Goal: Task Accomplishment & Management: Manage account settings

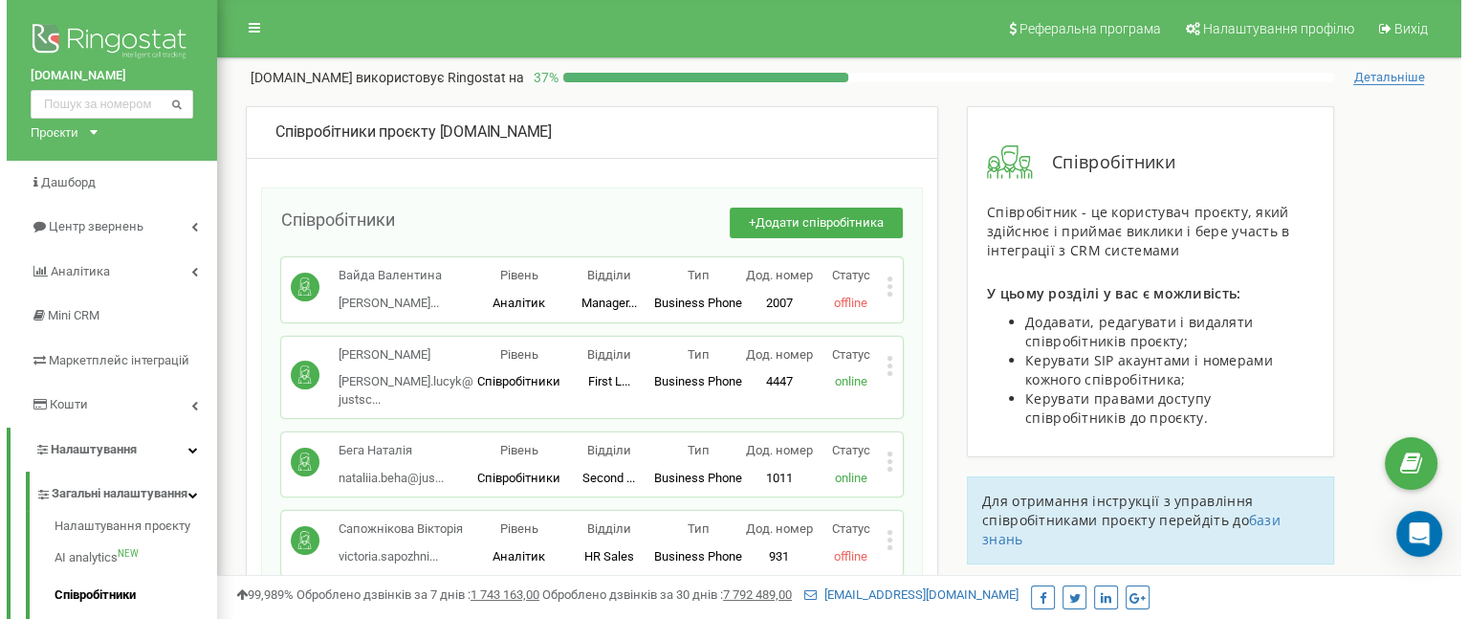
scroll to position [11001, 0]
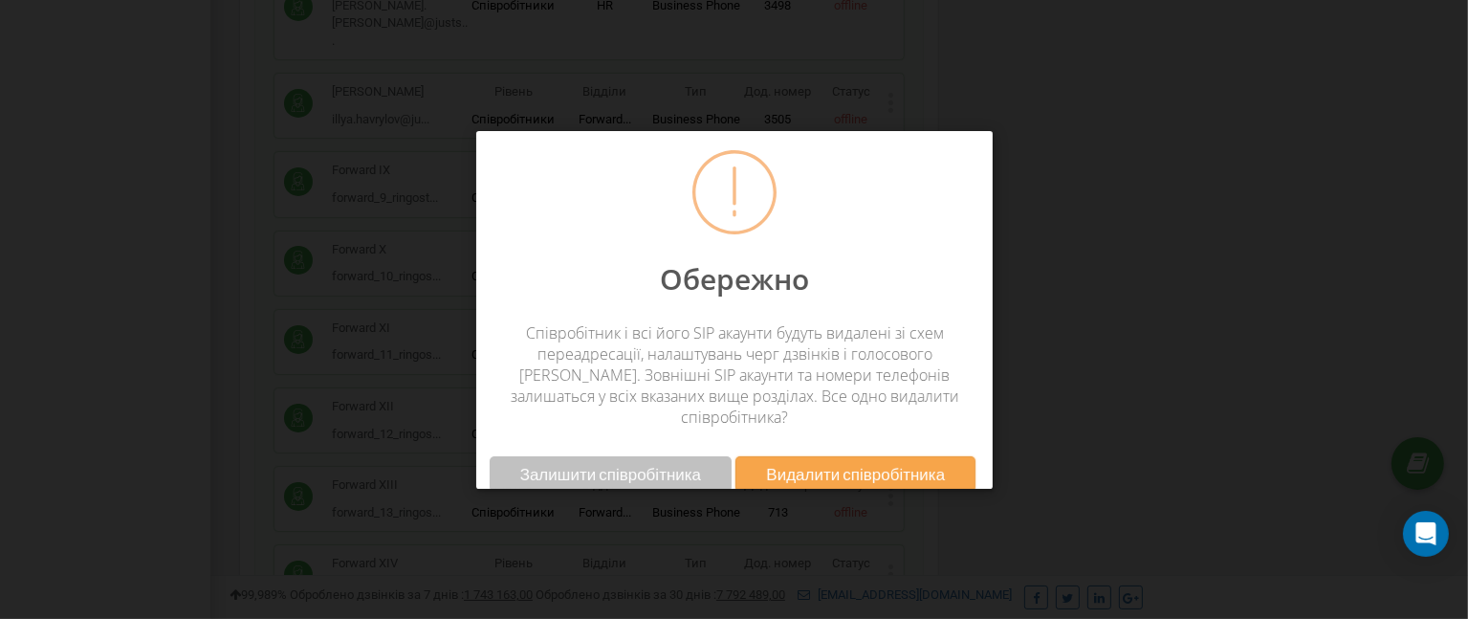
click at [687, 464] on span "Залишити співробітника" at bounding box center [609, 474] width 181 height 20
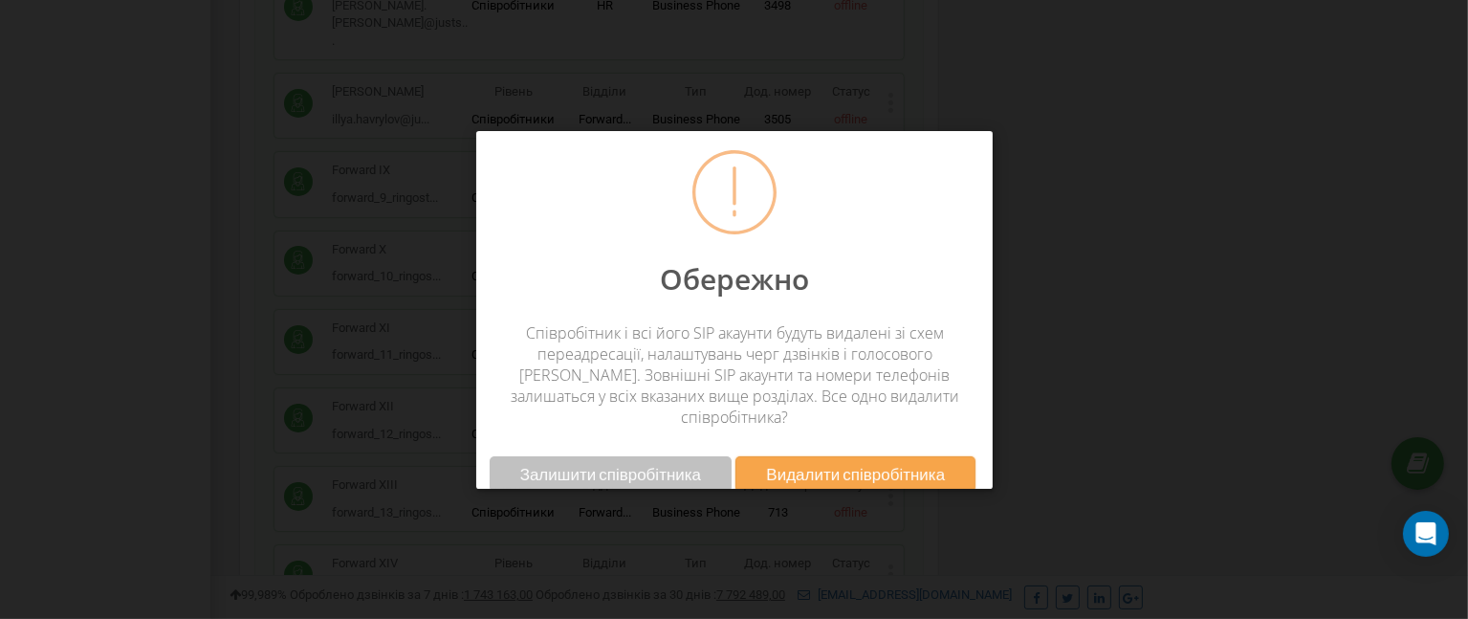
click at [839, 464] on span "Видалити співробітника" at bounding box center [855, 474] width 179 height 20
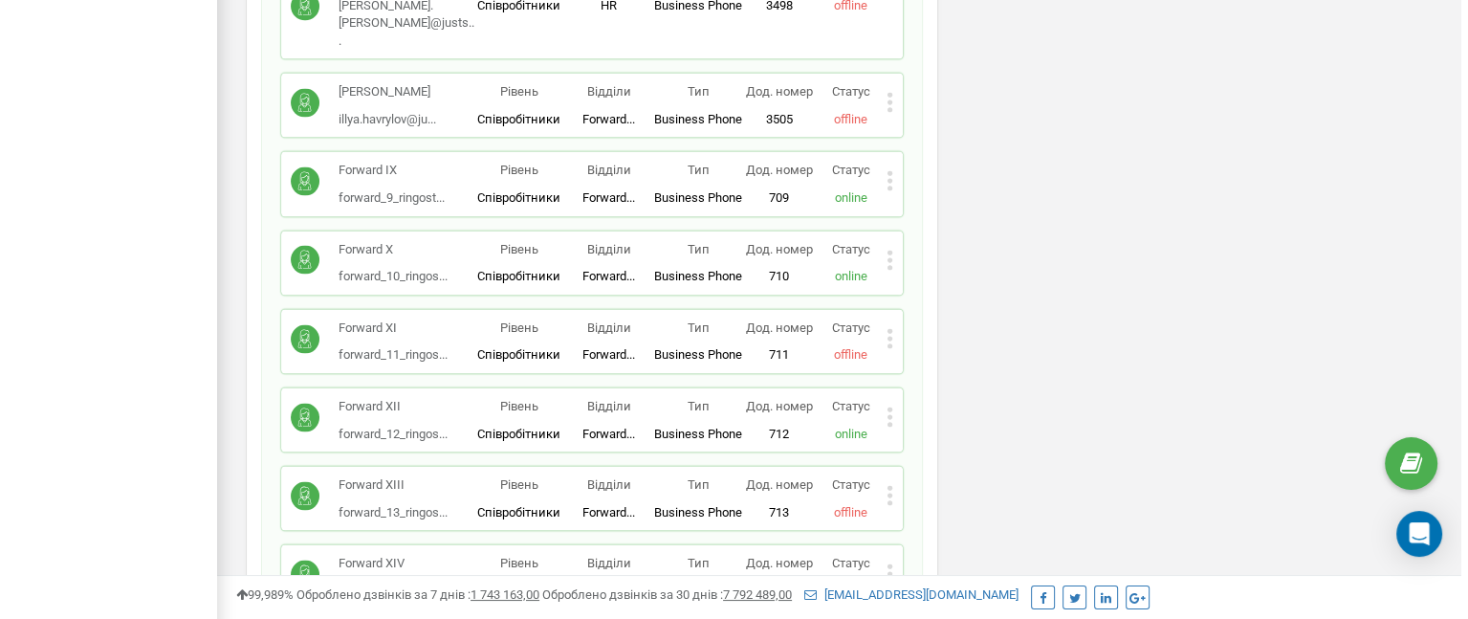
scroll to position [12967, 0]
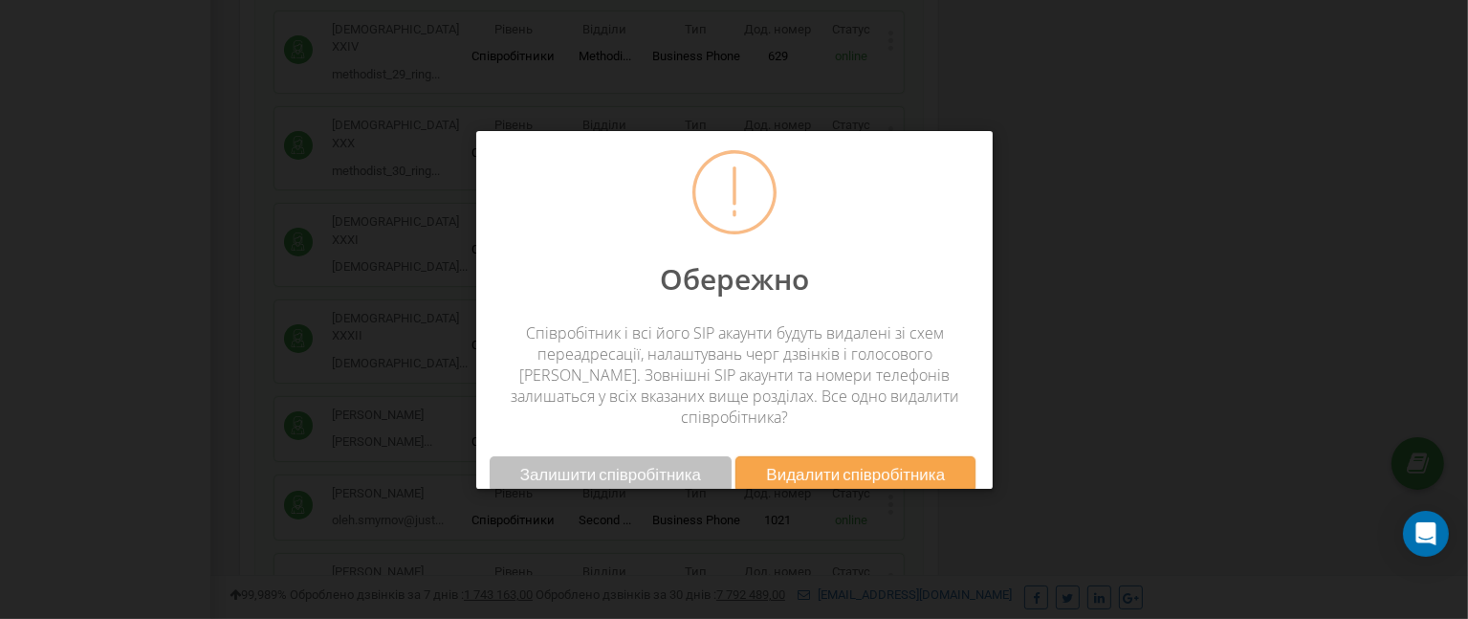
click at [874, 456] on button "Видалити співробітника" at bounding box center [855, 473] width 240 height 35
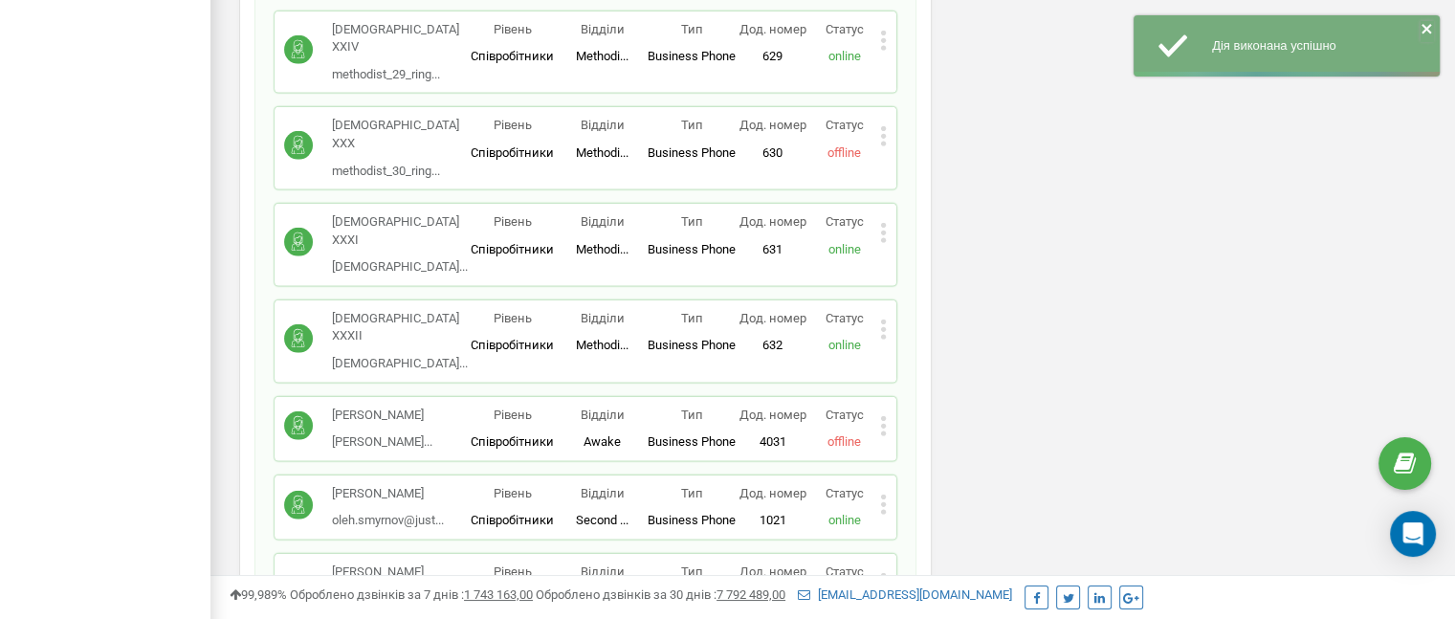
click at [1430, 28] on icon "close" at bounding box center [1426, 28] width 13 height 15
